Goal: Task Accomplishment & Management: Manage account settings

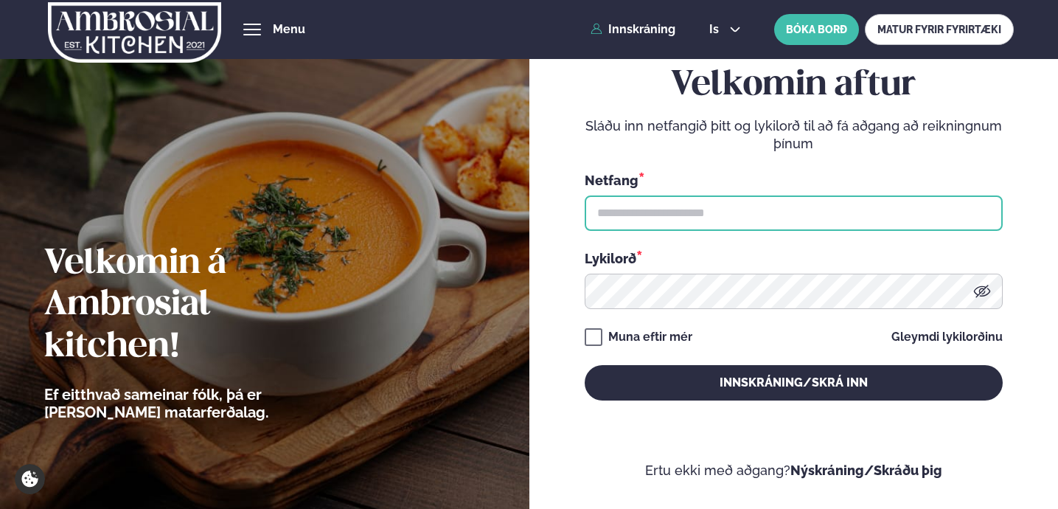
click at [740, 221] on input "text" at bounding box center [794, 212] width 418 height 35
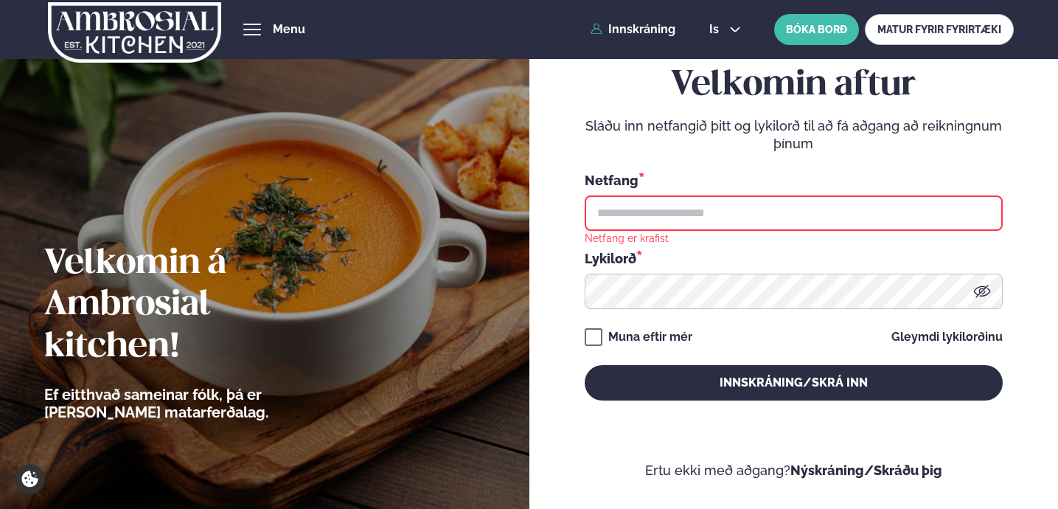
type input "**********"
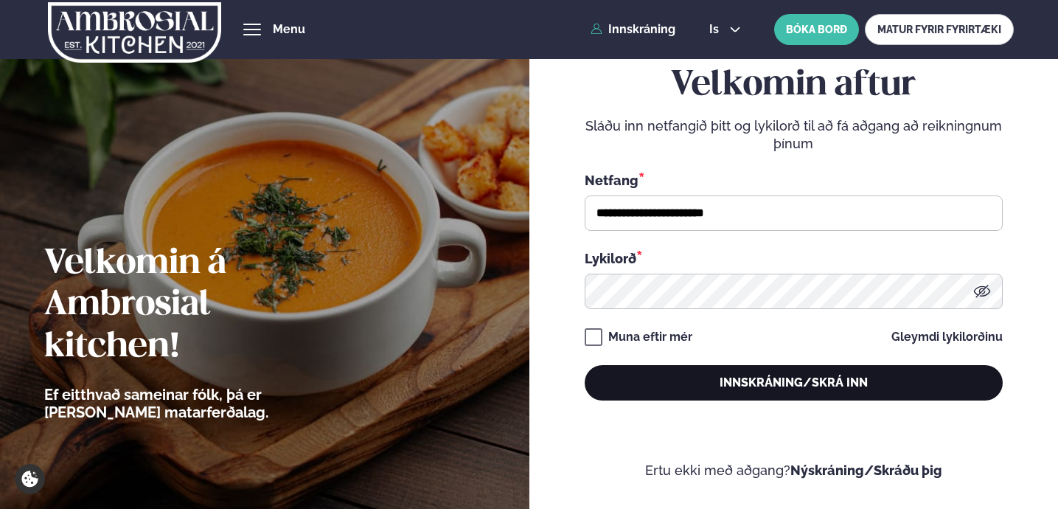
click at [650, 367] on button "Innskráning/Skrá inn" at bounding box center [794, 382] width 418 height 35
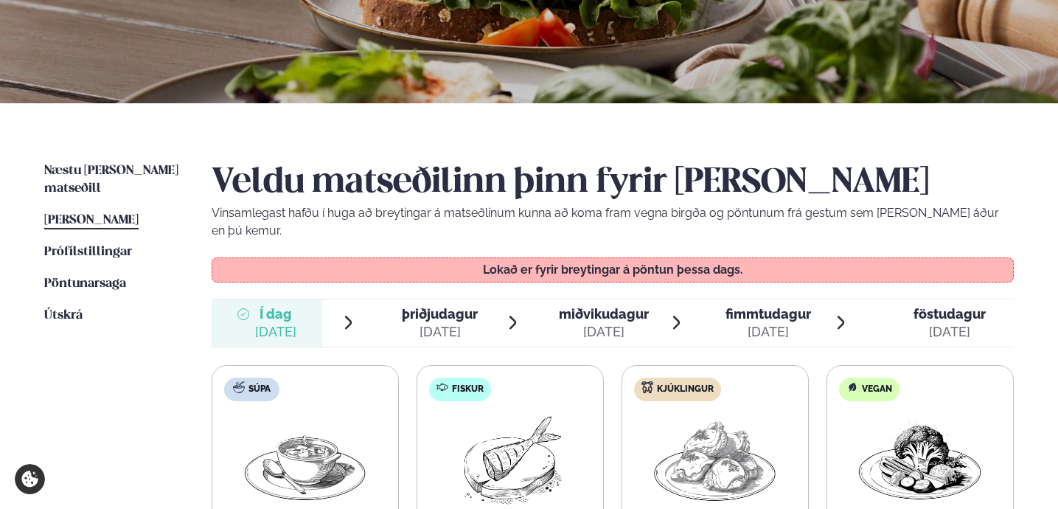
scroll to position [378, 0]
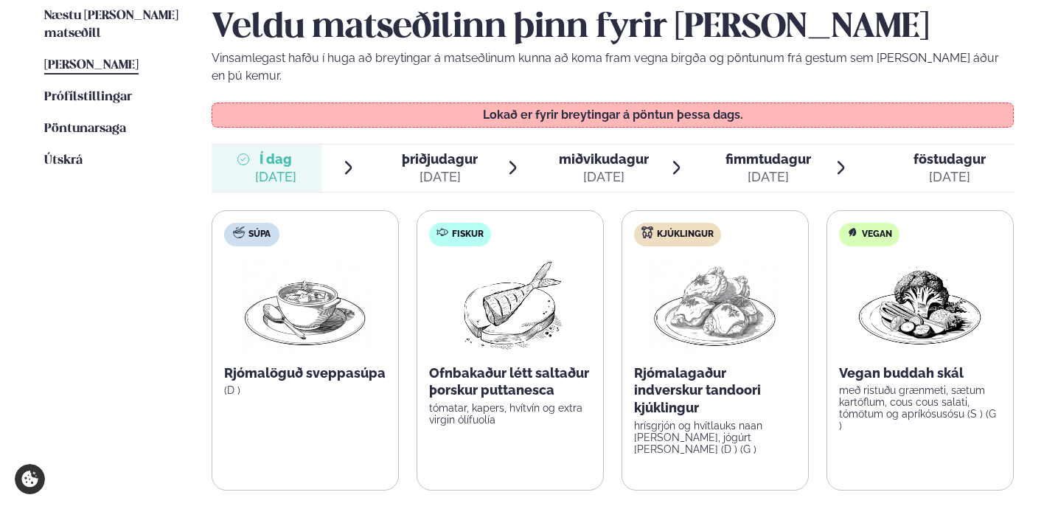
click at [387, 153] on icon at bounding box center [390, 159] width 12 height 12
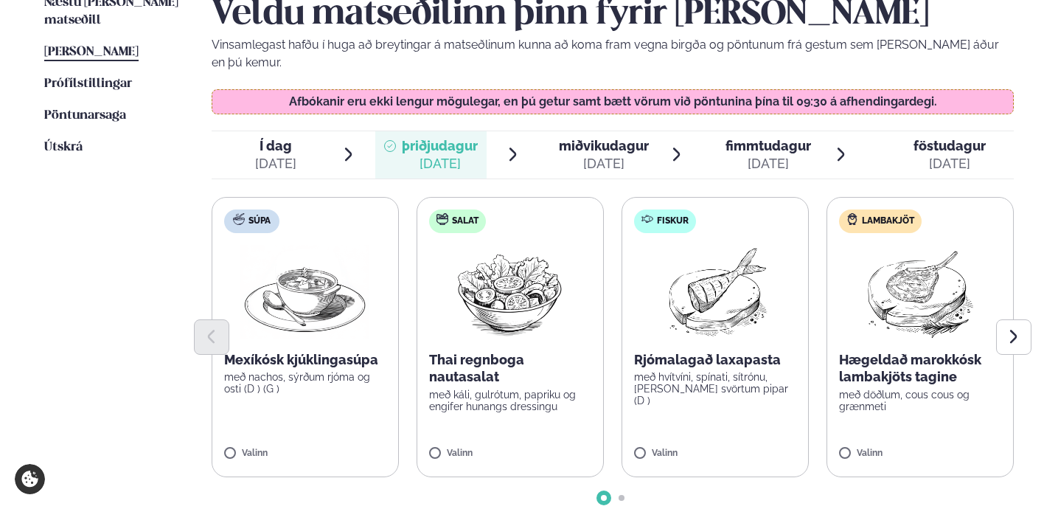
scroll to position [391, 0]
click at [287, 156] on div "[DATE]" at bounding box center [275, 165] width 41 height 18
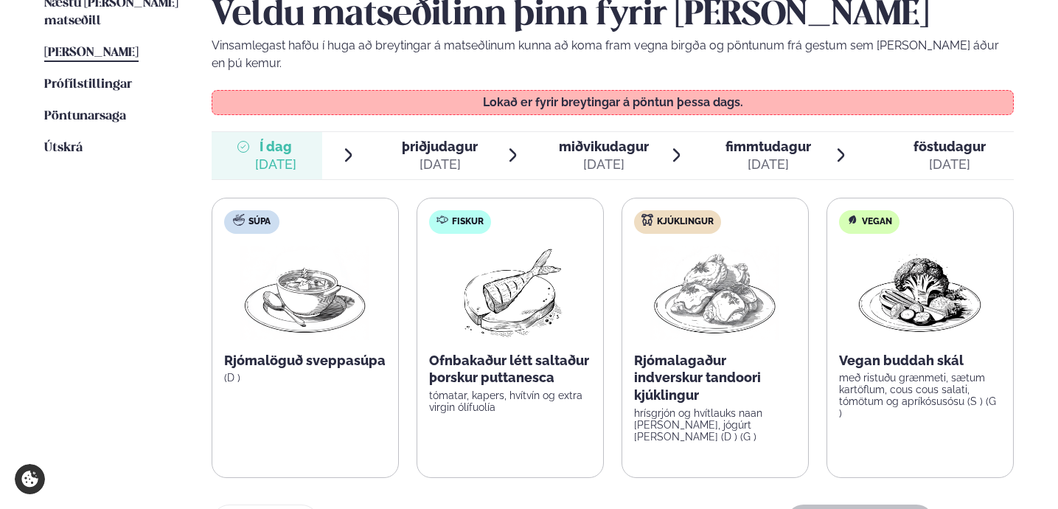
click at [381, 139] on span "þriðjudagur þri. [DATE]" at bounding box center [430, 155] width 111 height 47
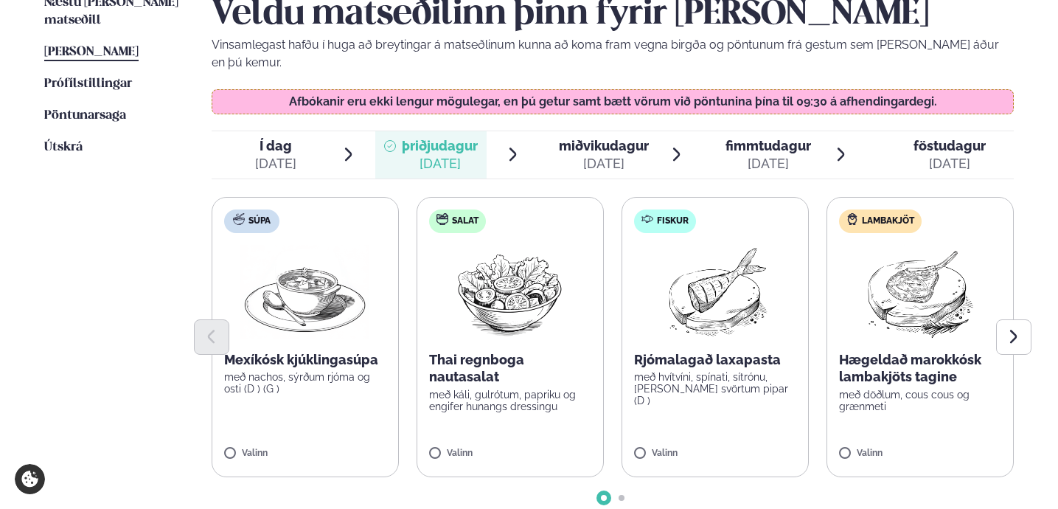
scroll to position [393, 0]
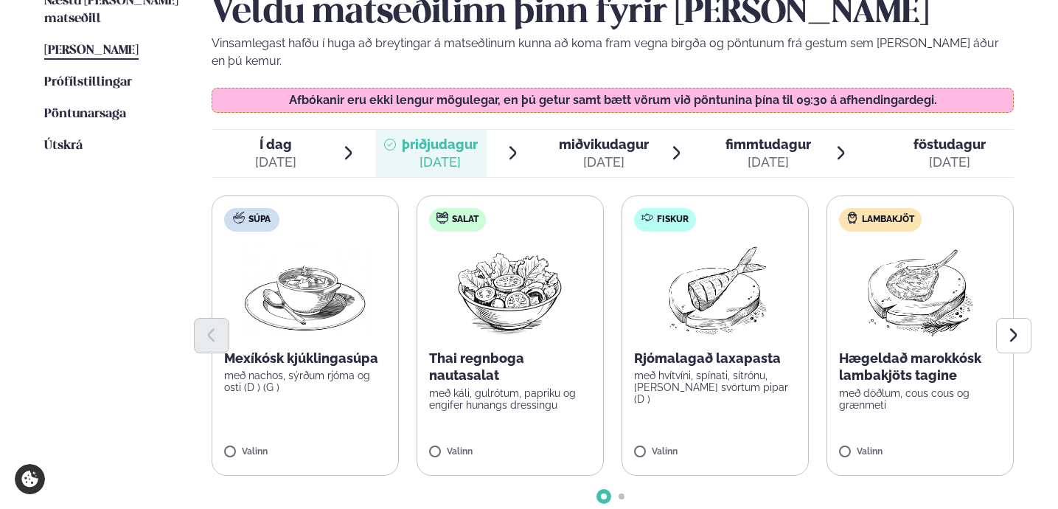
click at [740, 318] on div at bounding box center [613, 335] width 803 height 35
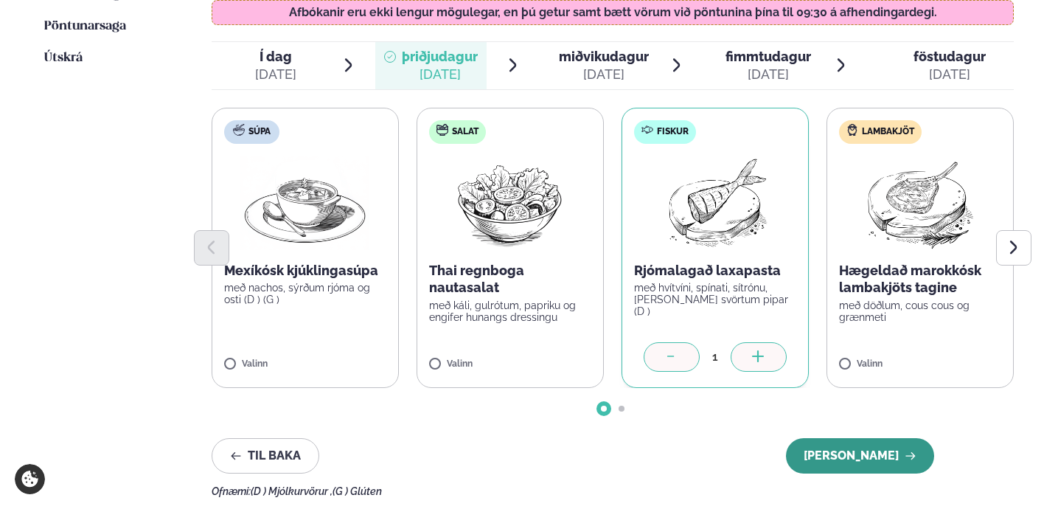
click at [838, 442] on button "[PERSON_NAME]" at bounding box center [860, 455] width 148 height 35
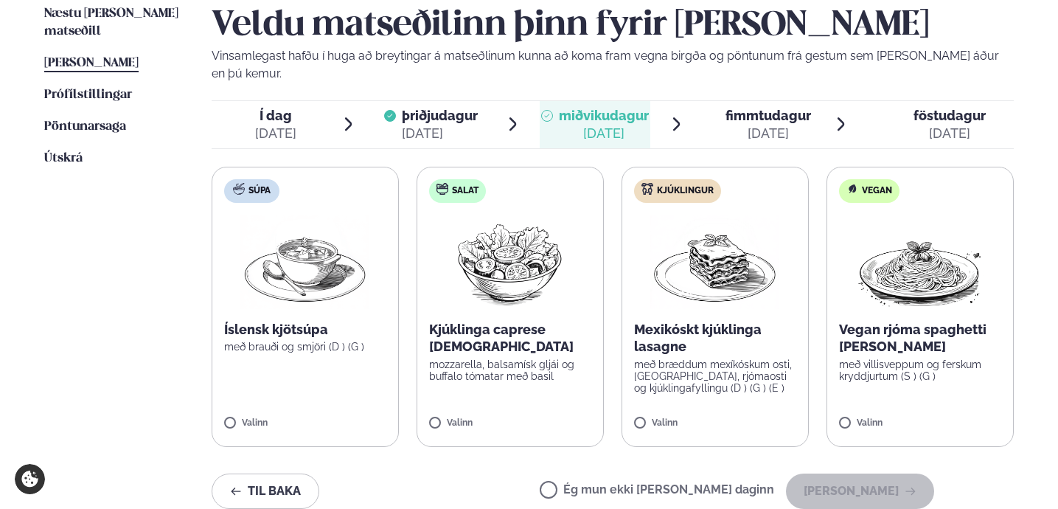
scroll to position [481, 0]
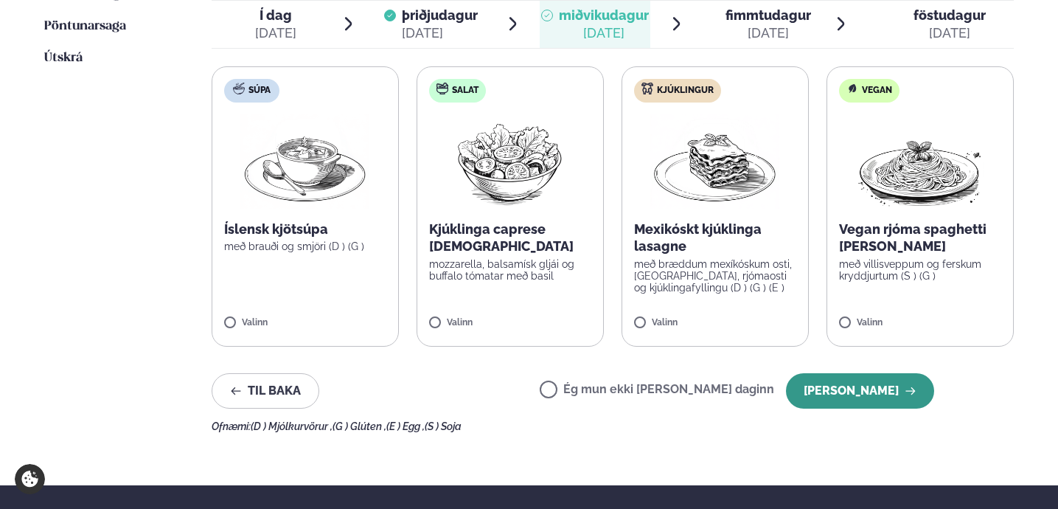
click at [858, 380] on button "[PERSON_NAME]" at bounding box center [860, 390] width 148 height 35
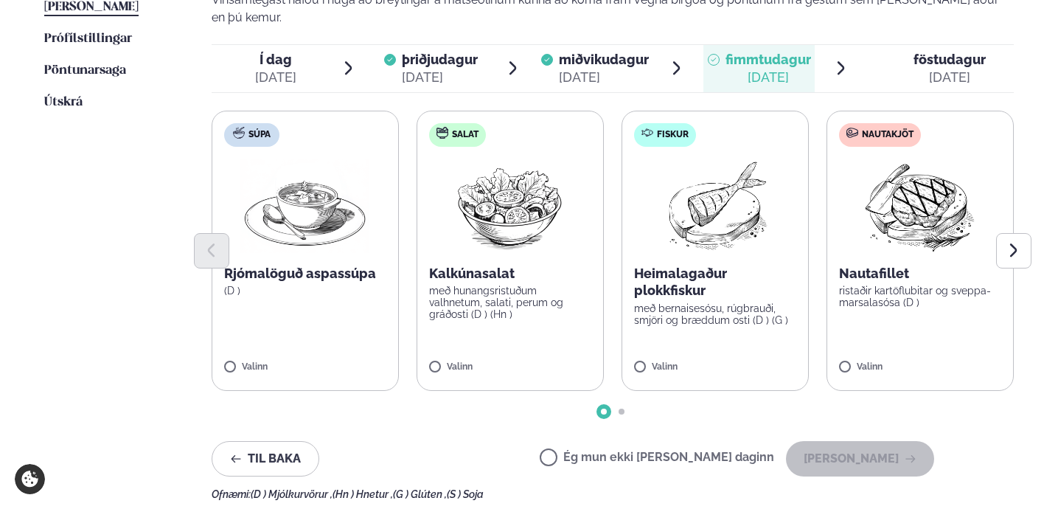
scroll to position [433, 0]
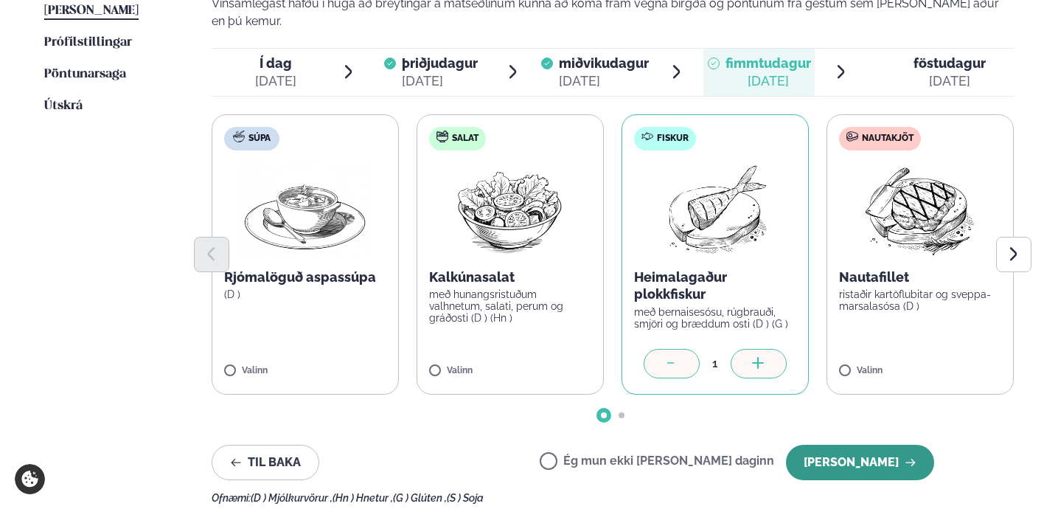
click at [829, 445] on button "[PERSON_NAME]" at bounding box center [860, 462] width 148 height 35
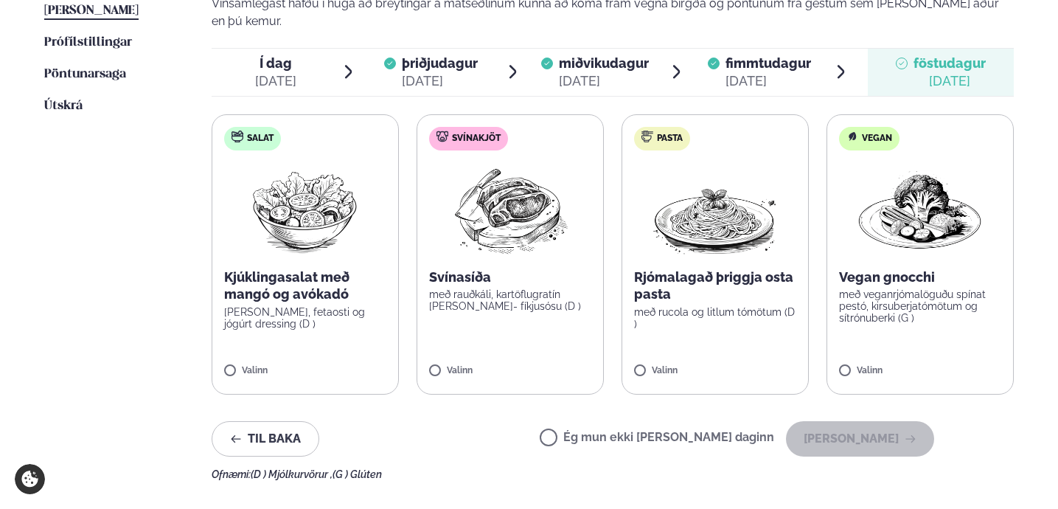
scroll to position [422, 0]
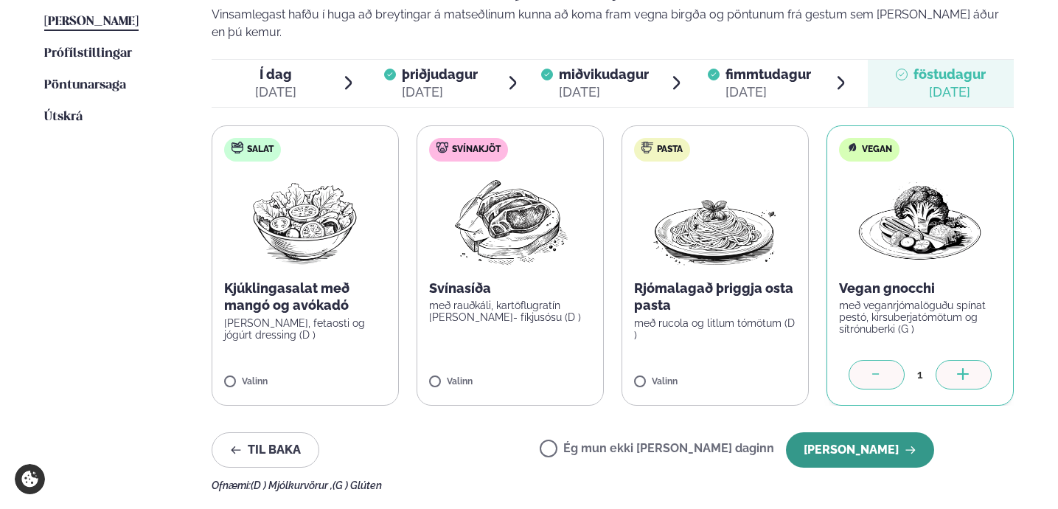
click at [861, 432] on button "[PERSON_NAME]" at bounding box center [860, 449] width 148 height 35
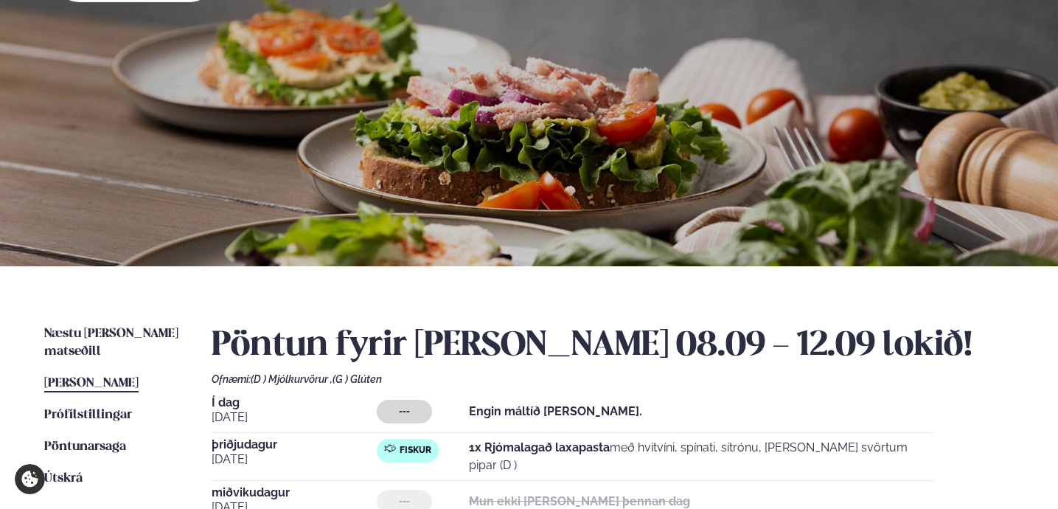
scroll to position [0, 0]
